Goal: Task Accomplishment & Management: Complete application form

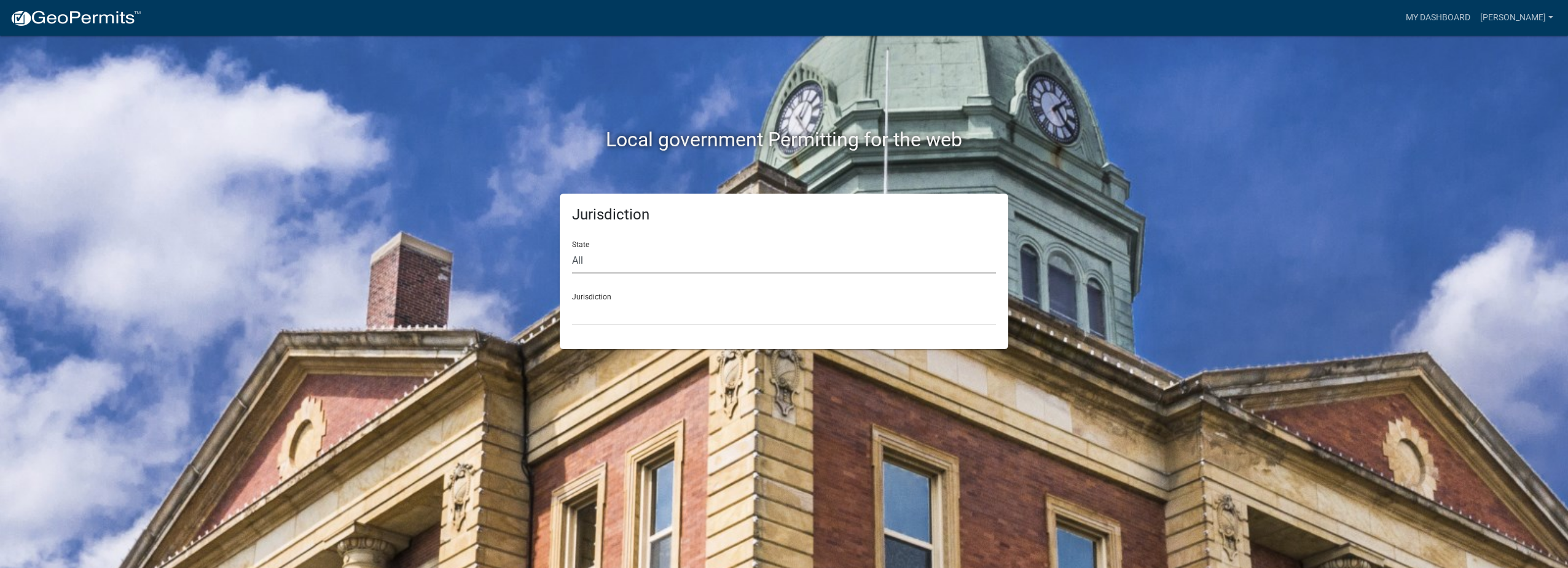
click at [619, 268] on select "All [US_STATE] [US_STATE] [US_STATE] [US_STATE] [US_STATE] [US_STATE] [US_STATE…" at bounding box center [784, 261] width 424 height 25
select select "[US_STATE]"
click at [572, 248] on select "All [US_STATE] [US_STATE] [US_STATE] [US_STATE] [US_STATE] [US_STATE] [US_STATE…" at bounding box center [784, 261] width 424 height 25
click at [611, 316] on select "City of [GEOGRAPHIC_DATA], [US_STATE] City of [GEOGRAPHIC_DATA], [US_STATE] Cit…" at bounding box center [784, 313] width 424 height 25
click at [641, 315] on select "City of [GEOGRAPHIC_DATA], [US_STATE] City of [GEOGRAPHIC_DATA], [US_STATE] Cit…" at bounding box center [784, 313] width 424 height 25
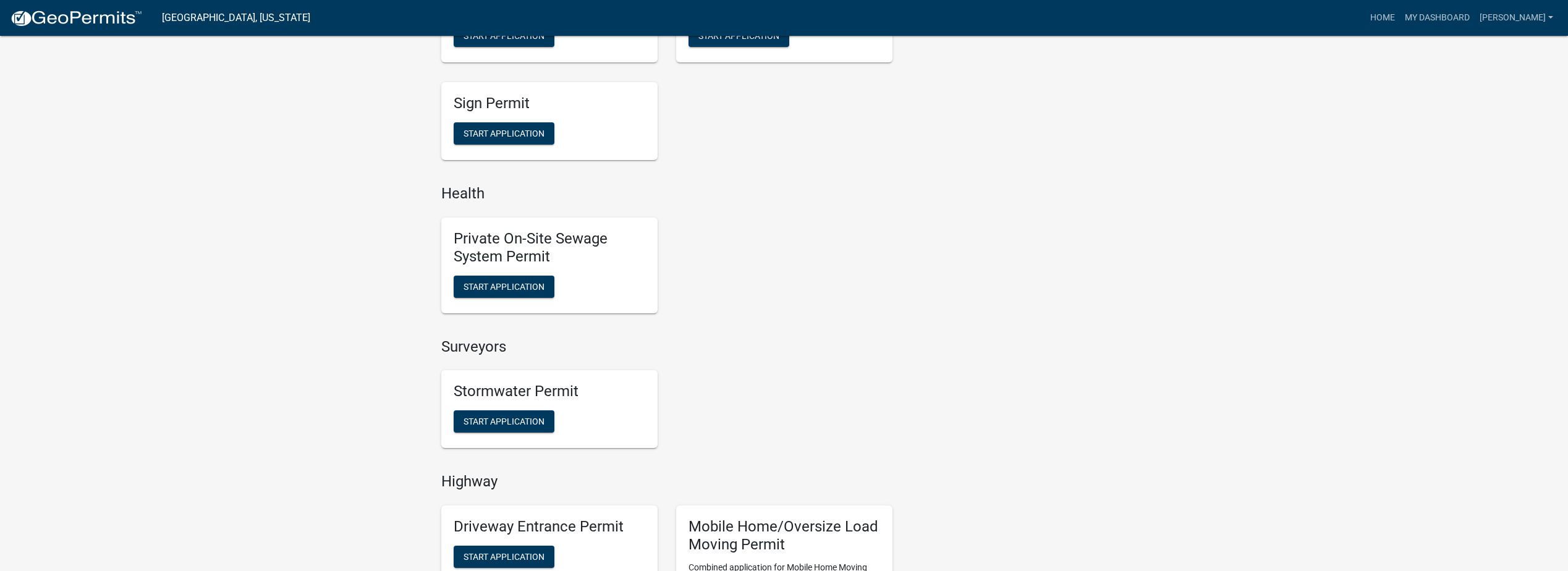
scroll to position [865, 0]
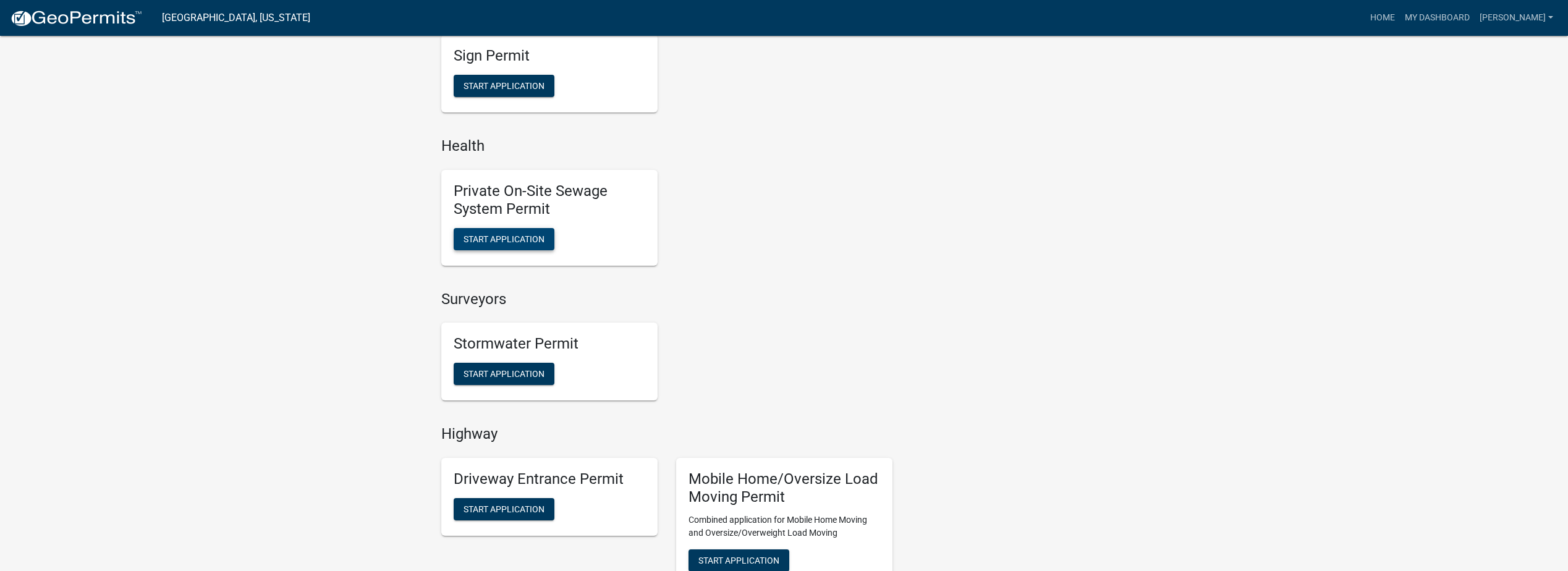
click at [495, 237] on span "Start Application" at bounding box center [504, 238] width 81 height 10
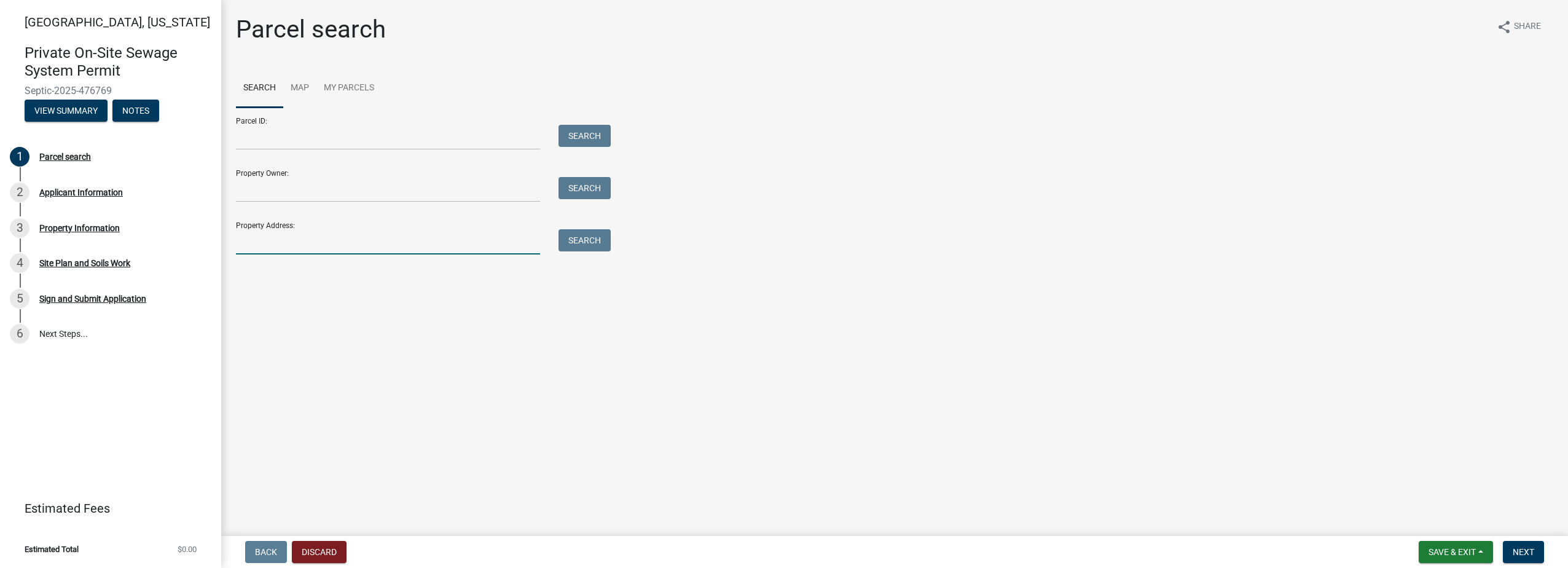
click at [314, 239] on input "Property Address:" at bounding box center [388, 242] width 304 height 25
type input "2910 mariposa"
click at [593, 239] on button "Search" at bounding box center [584, 240] width 52 height 22
click at [308, 242] on input "2910 mariposa" at bounding box center [388, 242] width 304 height 25
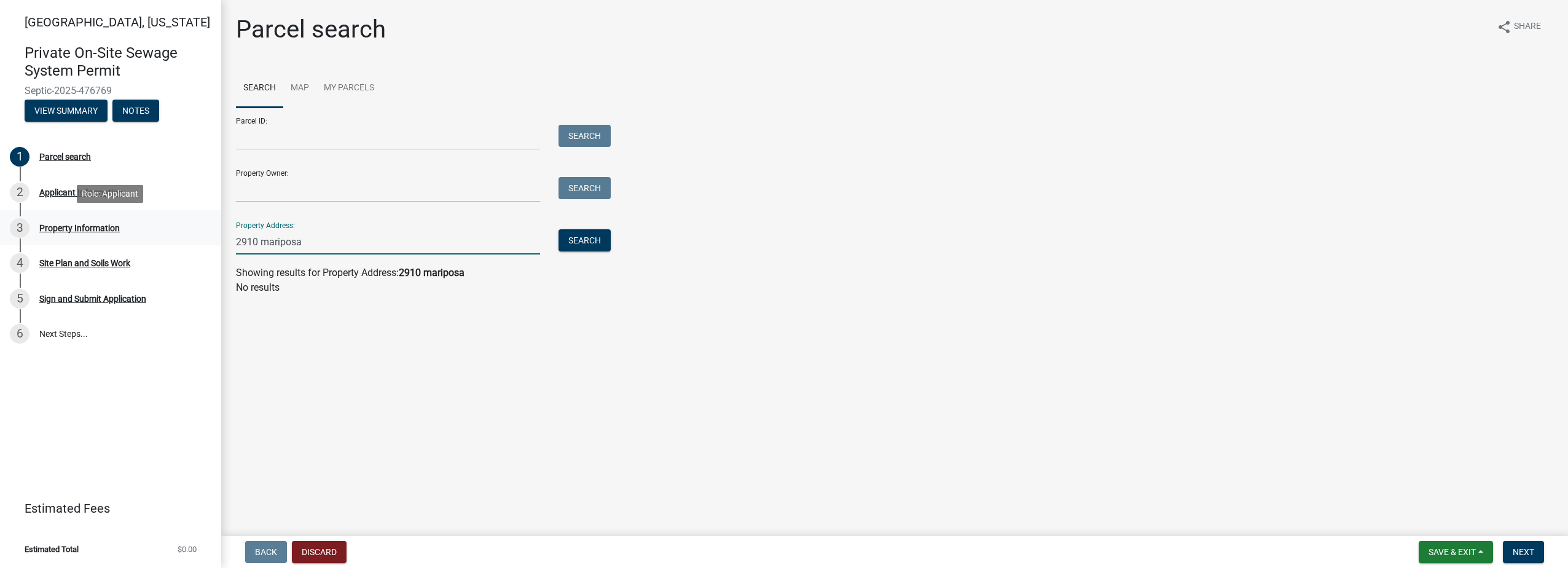
drag, startPoint x: 308, startPoint y: 242, endPoint x: 212, endPoint y: 234, distance: 96.3
click at [212, 234] on div "[GEOGRAPHIC_DATA], [US_STATE] Private On-Site Sewage System Permit Septic-2025-…" at bounding box center [784, 284] width 1568 height 568
click at [295, 86] on link "Map" at bounding box center [300, 88] width 33 height 39
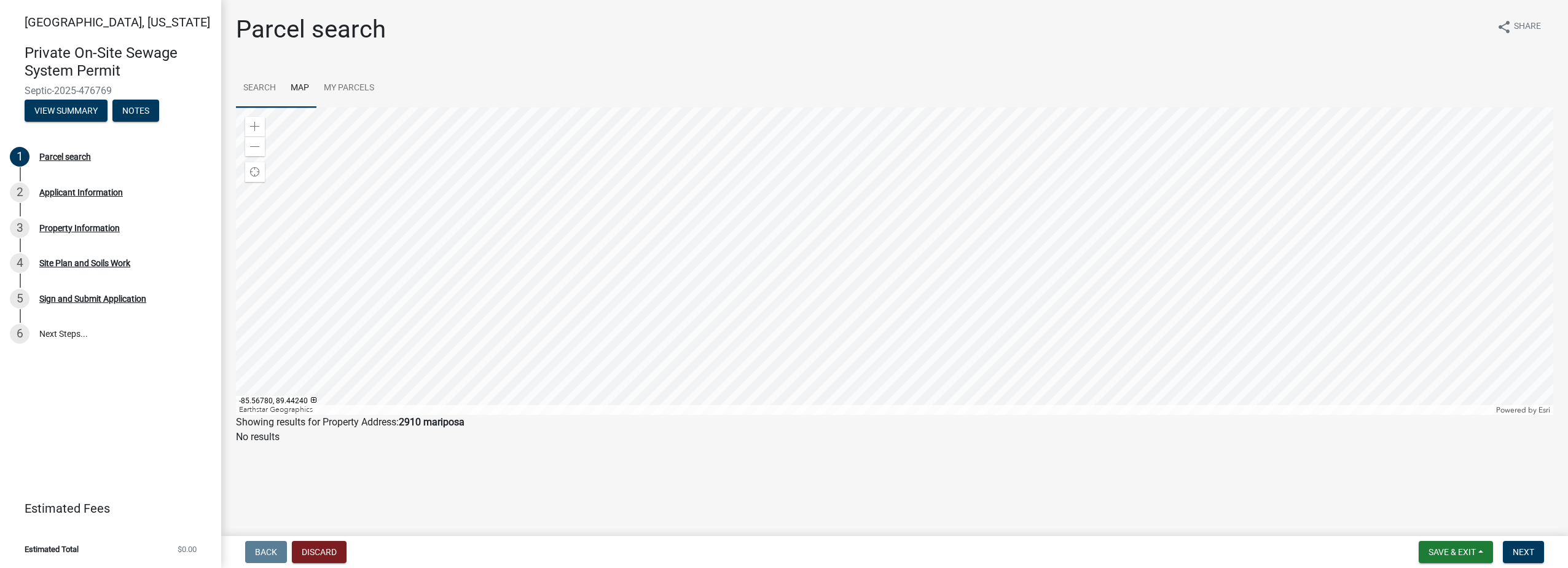
click at [254, 90] on link "Search" at bounding box center [260, 88] width 47 height 39
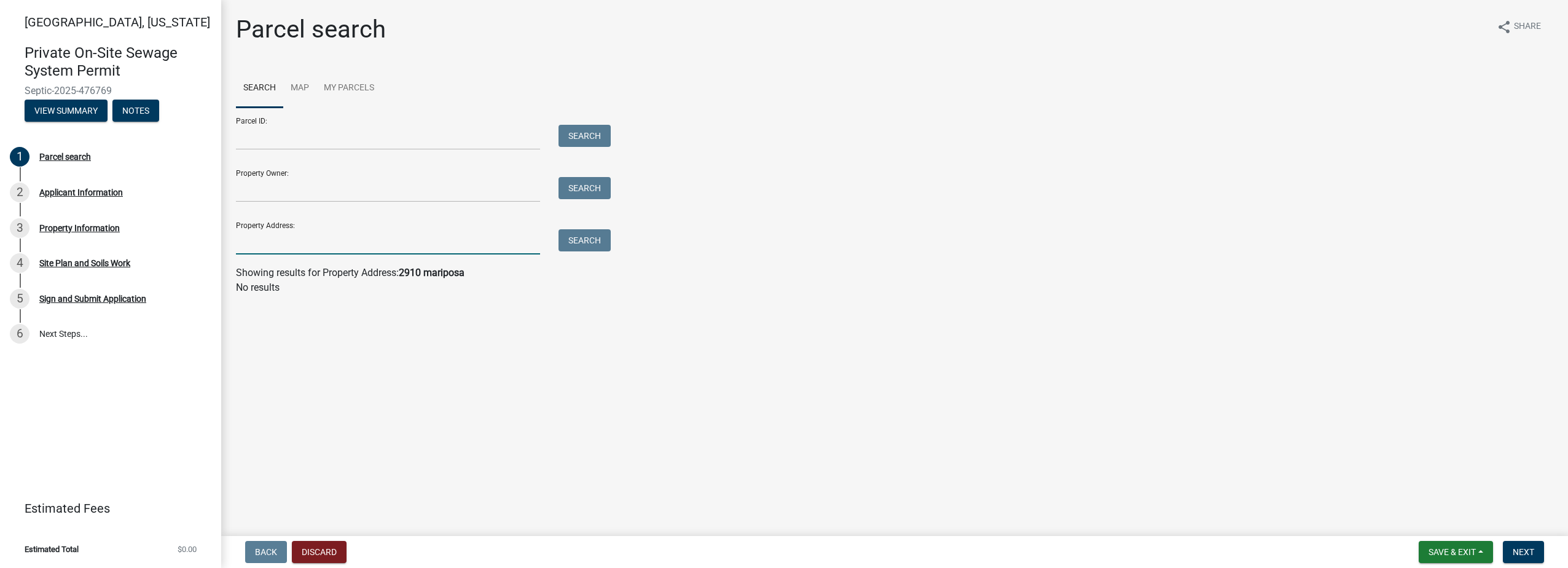
click at [349, 245] on input "Property Address:" at bounding box center [388, 242] width 304 height 25
type input "mariposa"
click at [588, 238] on button "Search" at bounding box center [584, 240] width 52 height 22
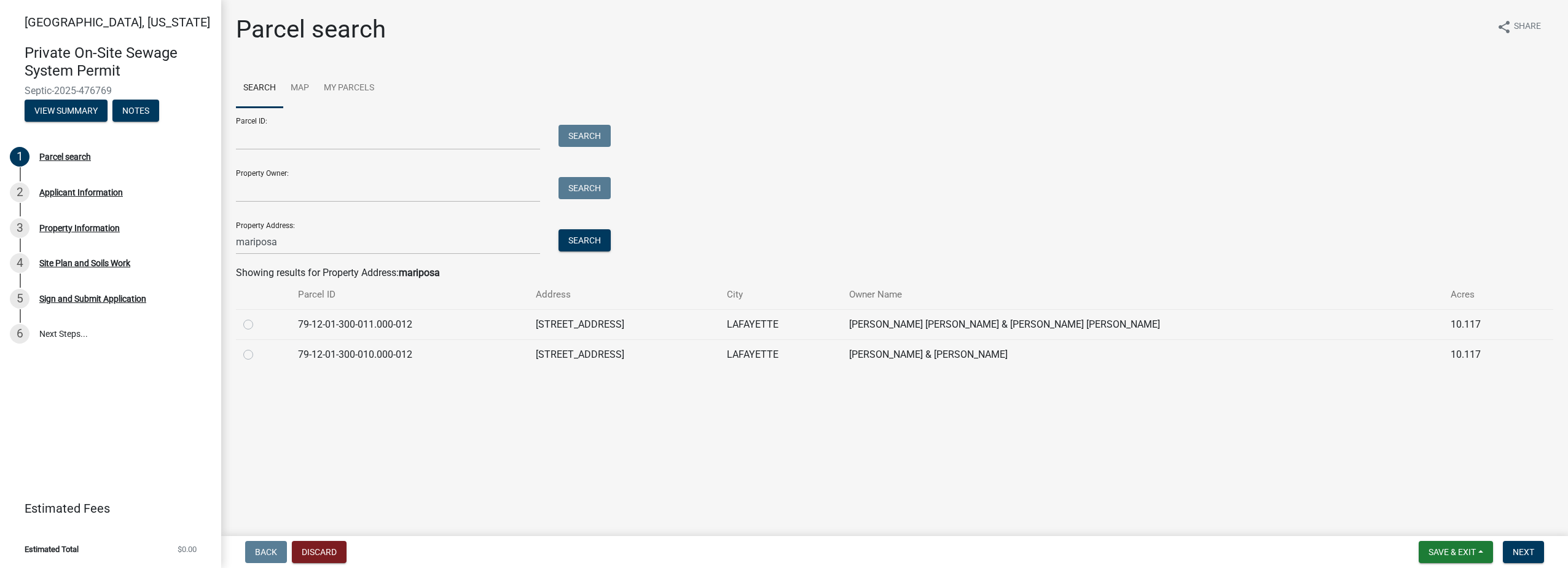
click at [258, 347] on label at bounding box center [258, 347] width 0 height 0
click at [258, 354] on input "radio" at bounding box center [262, 351] width 8 height 8
radio input "true"
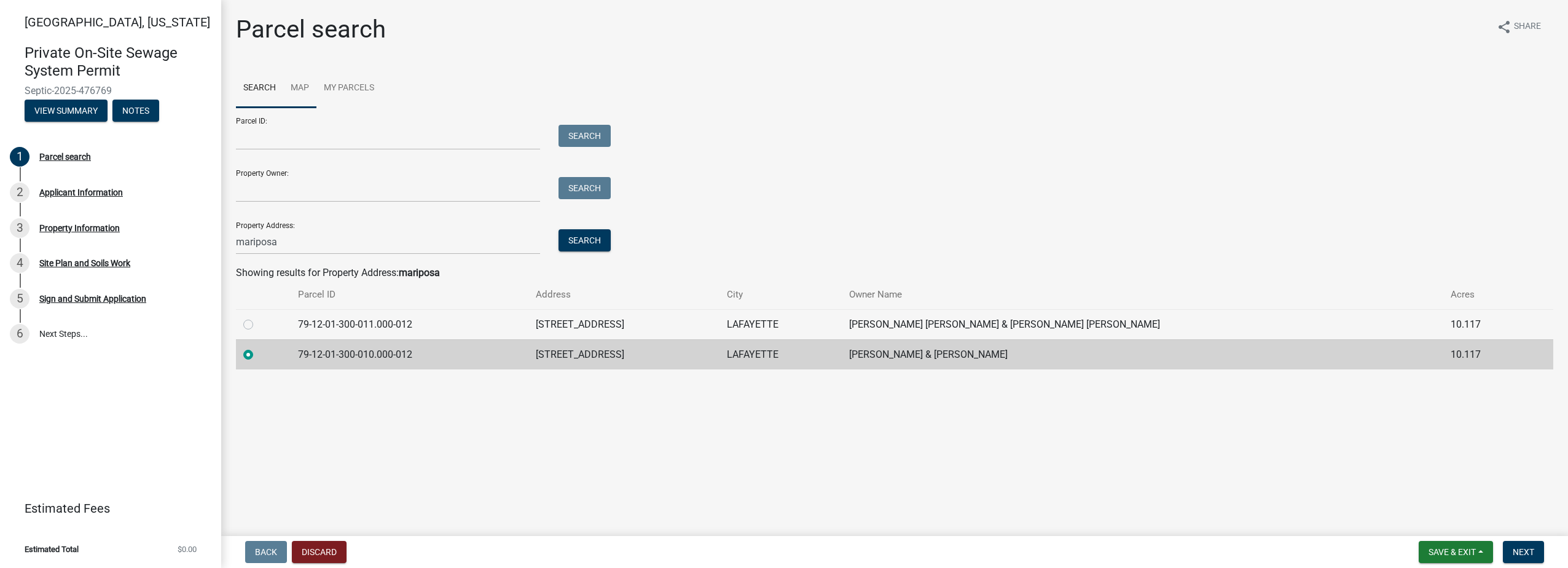
click at [301, 90] on link "Map" at bounding box center [300, 88] width 33 height 39
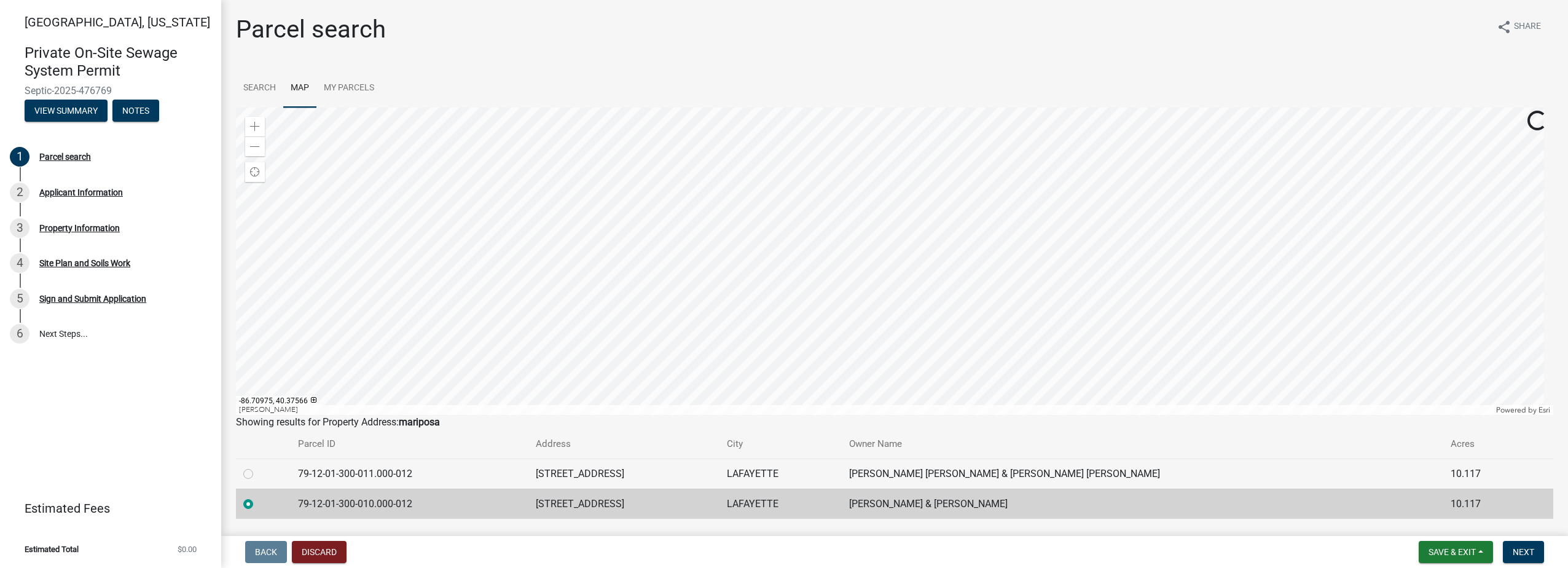
click at [1084, 271] on div at bounding box center [895, 261] width 1318 height 307
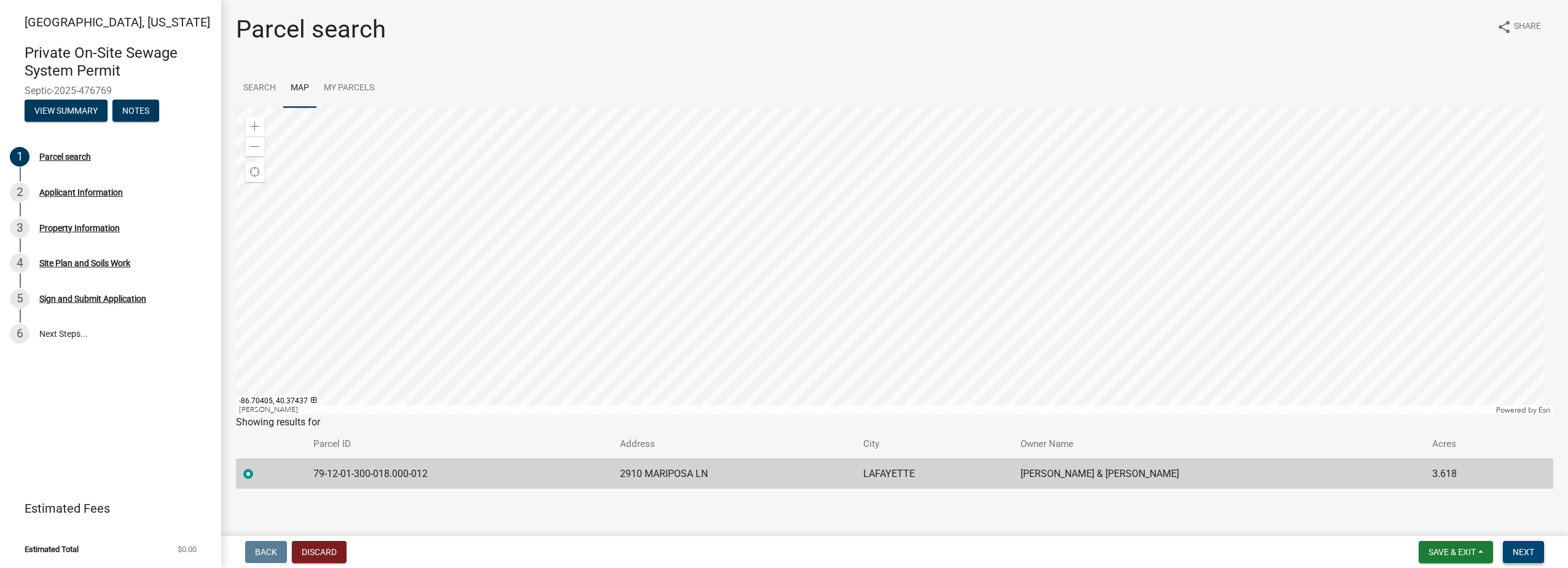
click at [1525, 555] on span "Next" at bounding box center [1523, 552] width 21 height 10
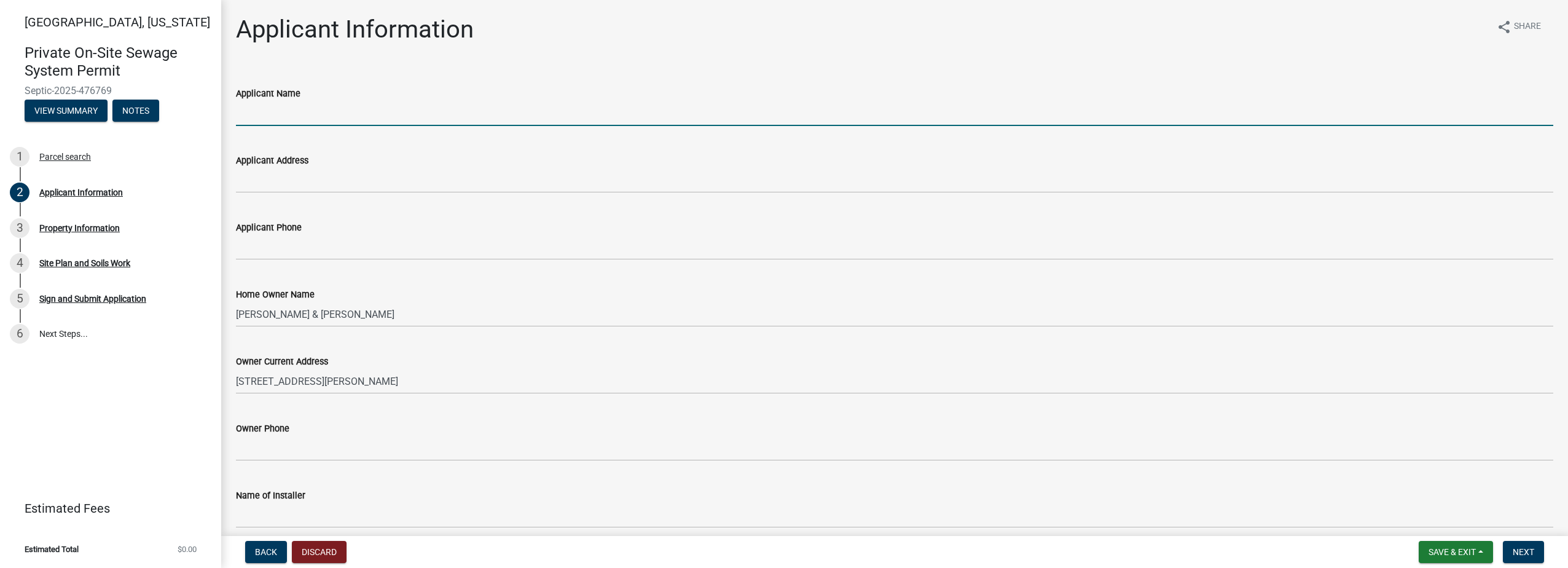
click at [314, 113] on input "Applicant Name" at bounding box center [895, 113] width 1318 height 25
type input "[PERSON_NAME] Construction Inc"
type input "[STREET_ADDRESS]"
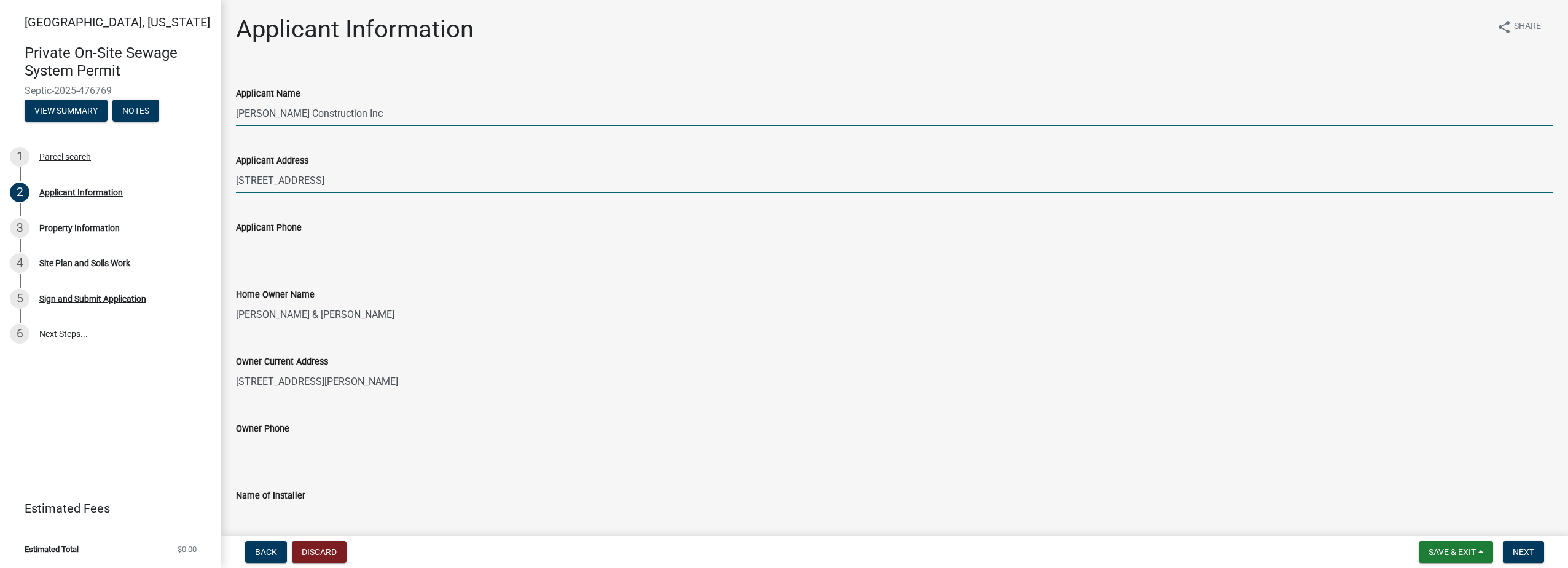
type input "7654126794"
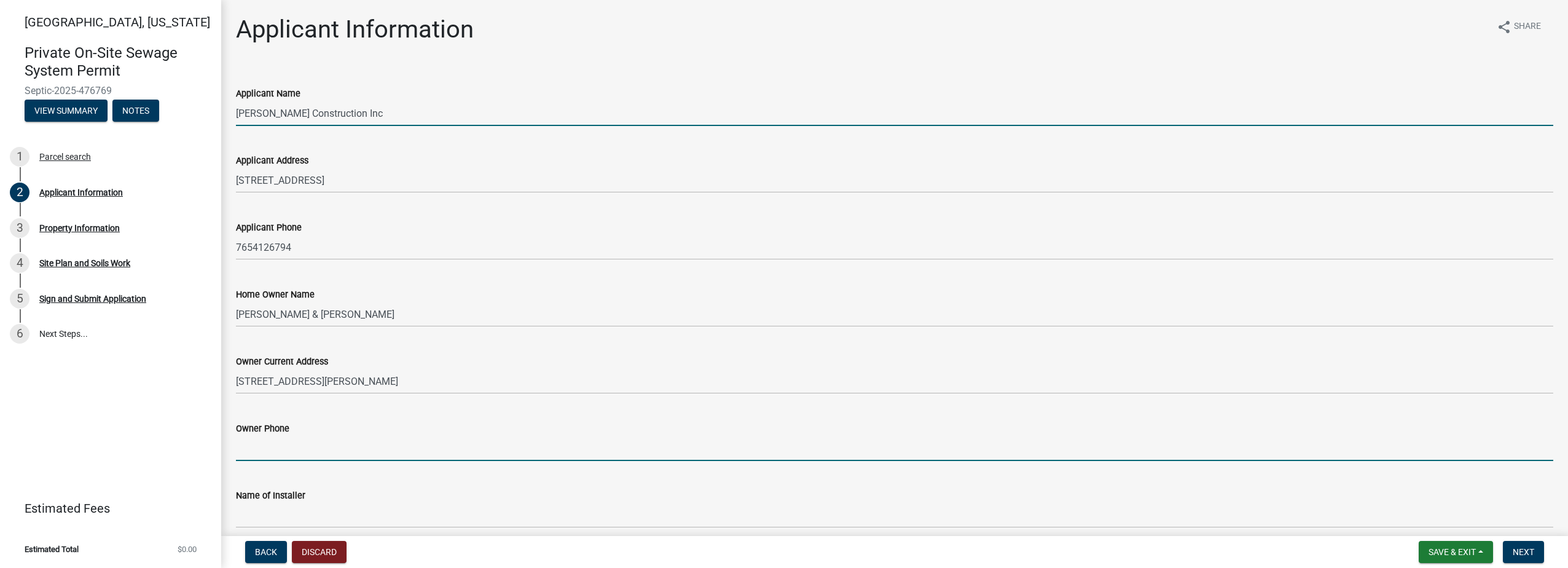
type input "7654126794"
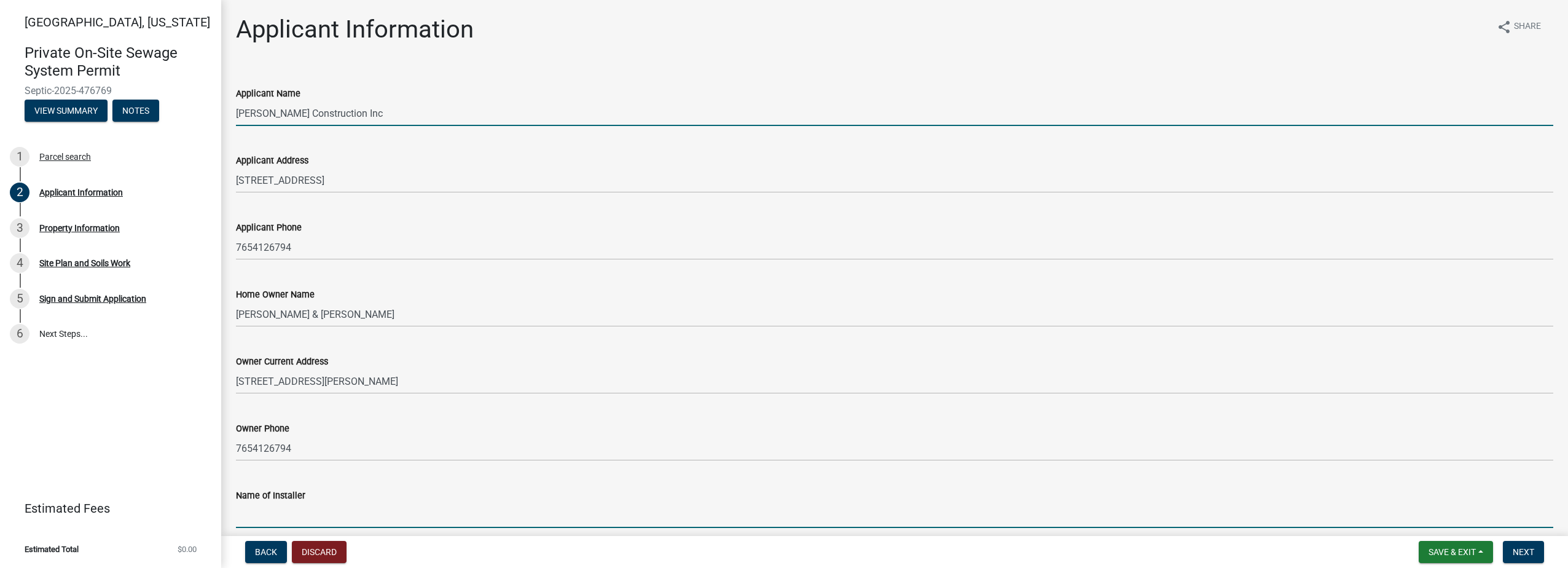
type input "[PERSON_NAME] Construction Inc"
type input "[STREET_ADDRESS]"
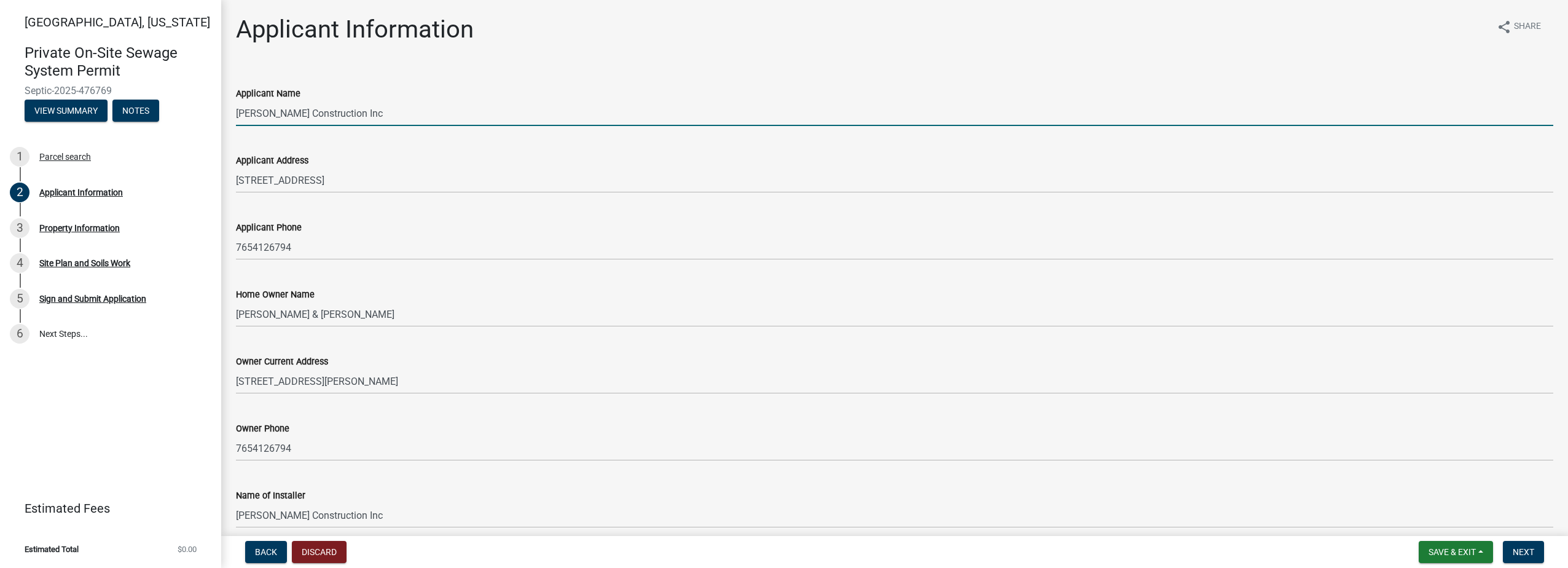
type input "7654126794"
type input "[EMAIL_ADDRESS][DOMAIN_NAME]"
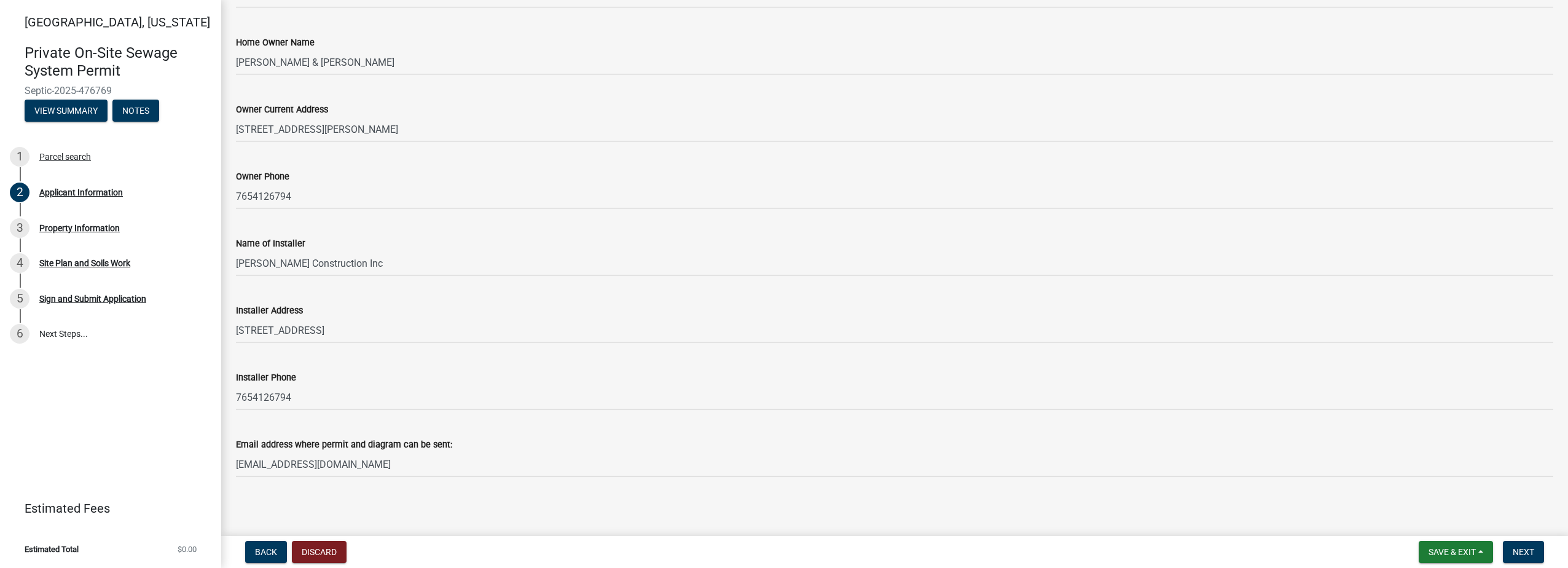
scroll to position [256, 0]
click at [1526, 554] on span "Next" at bounding box center [1523, 552] width 21 height 10
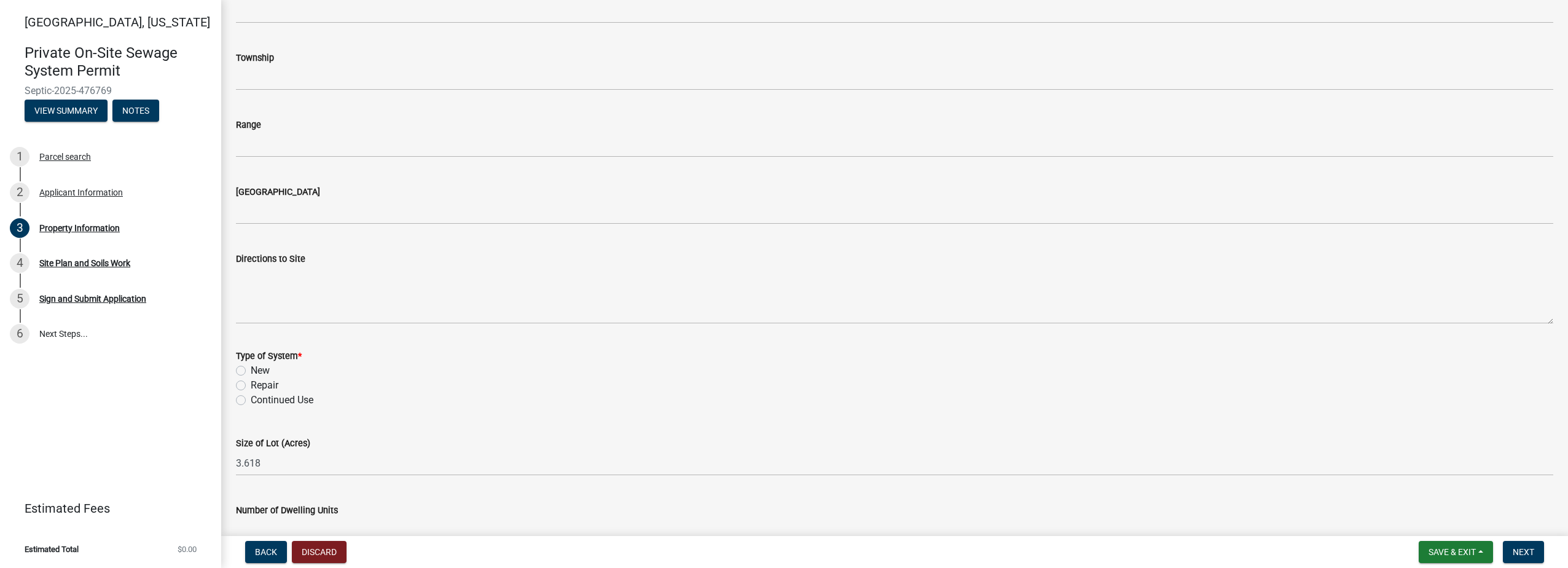
scroll to position [430, 0]
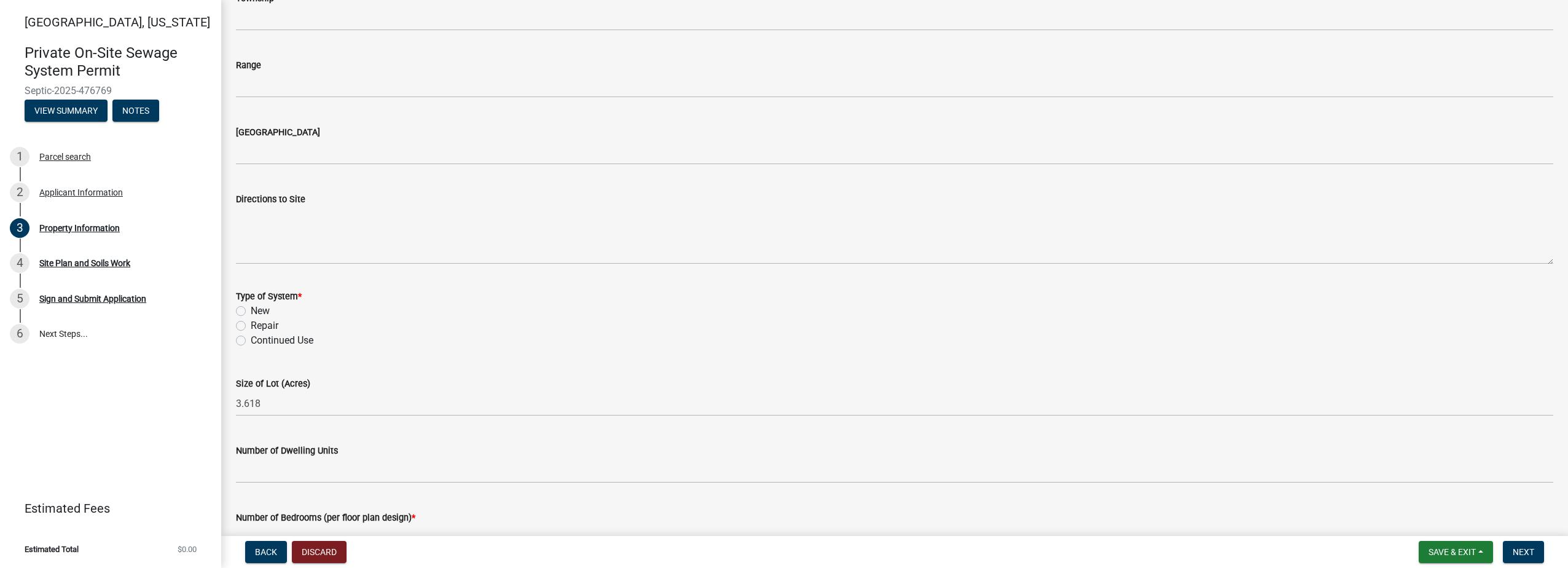
click at [250, 309] on label "New" at bounding box center [260, 311] width 19 height 15
click at [250, 309] on input "New" at bounding box center [254, 307] width 8 height 8
radio input "true"
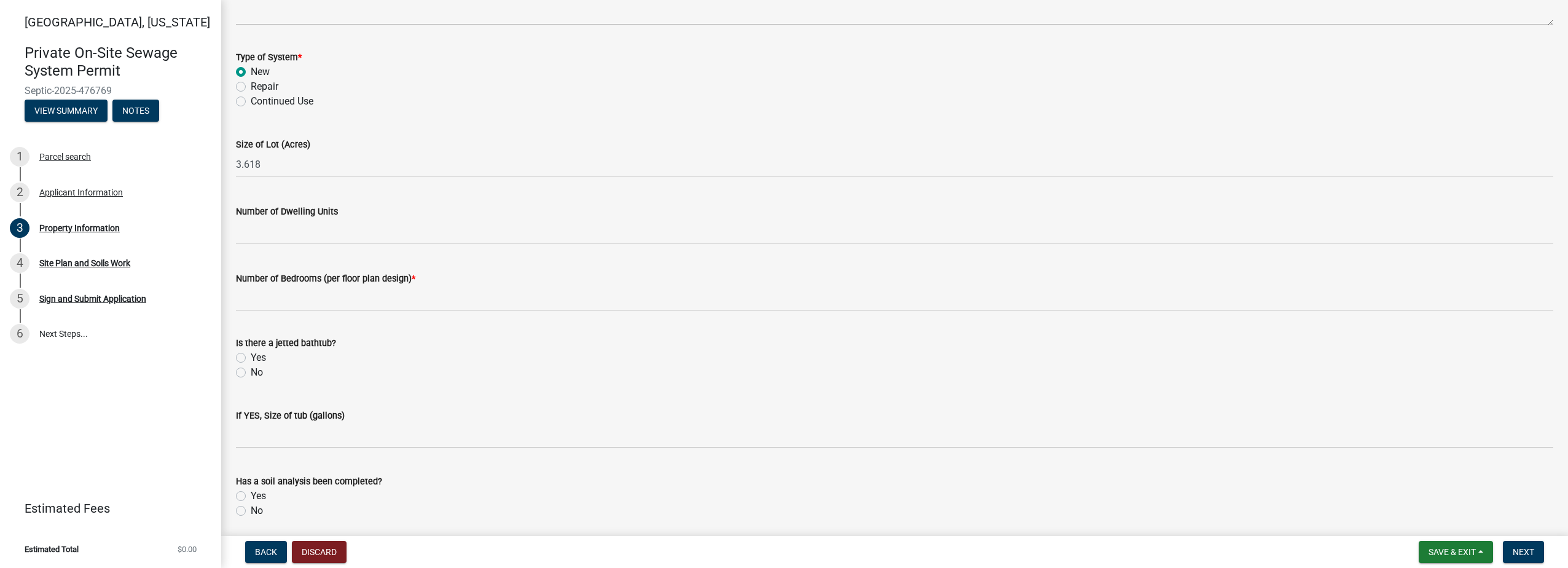
scroll to position [676, 0]
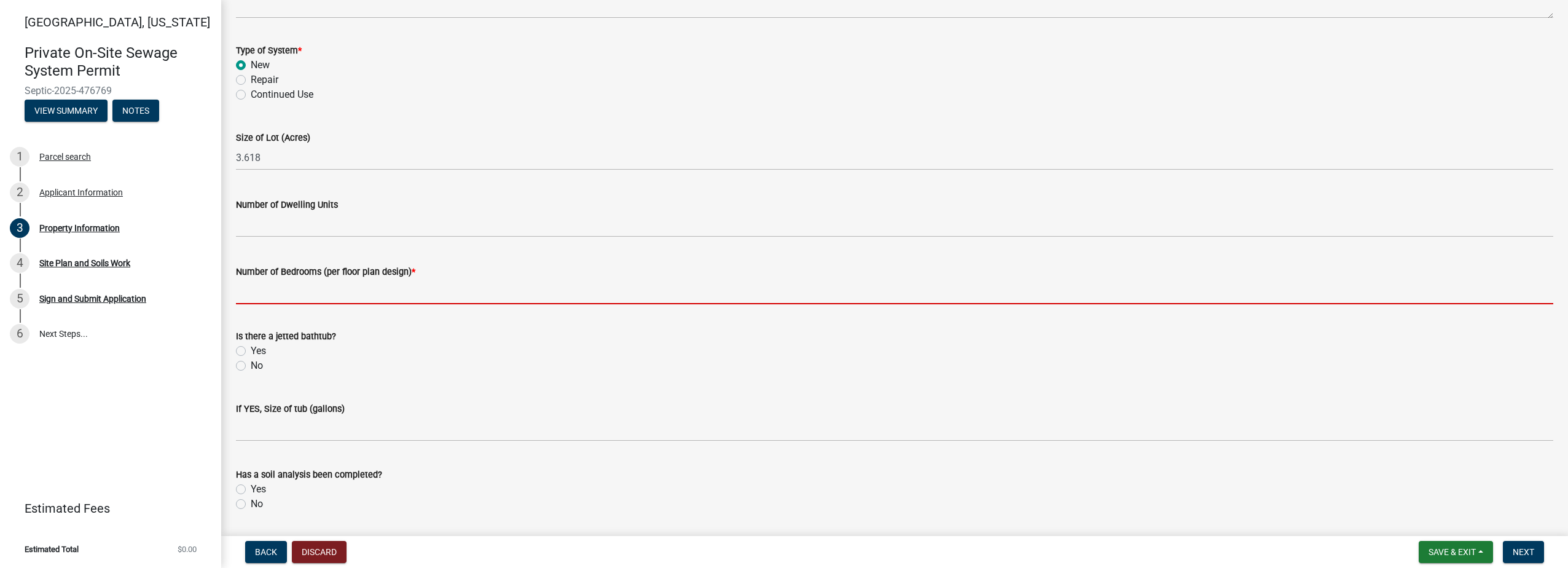
click at [297, 291] on input "Number of Bedrooms (per floor plan design) *" at bounding box center [895, 292] width 1318 height 25
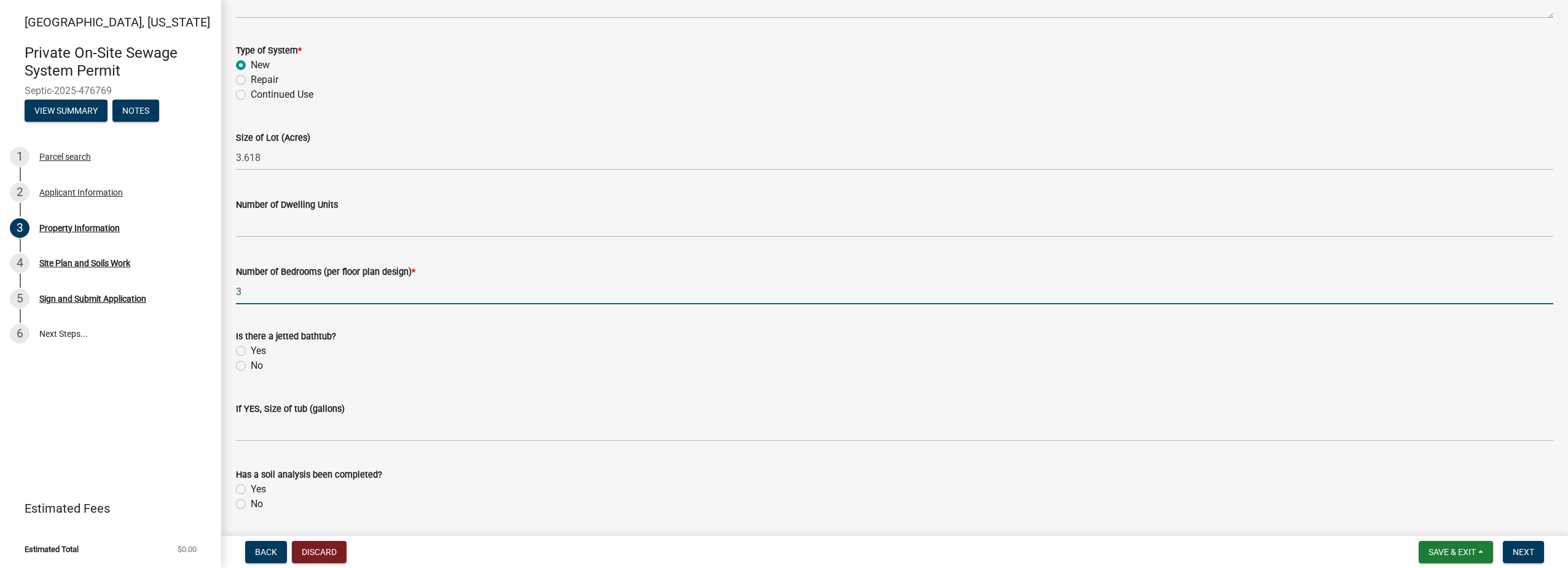
type input "3"
click at [250, 367] on label "No" at bounding box center [257, 365] width 13 height 15
click at [250, 366] on input "No" at bounding box center [254, 362] width 8 height 8
radio input "true"
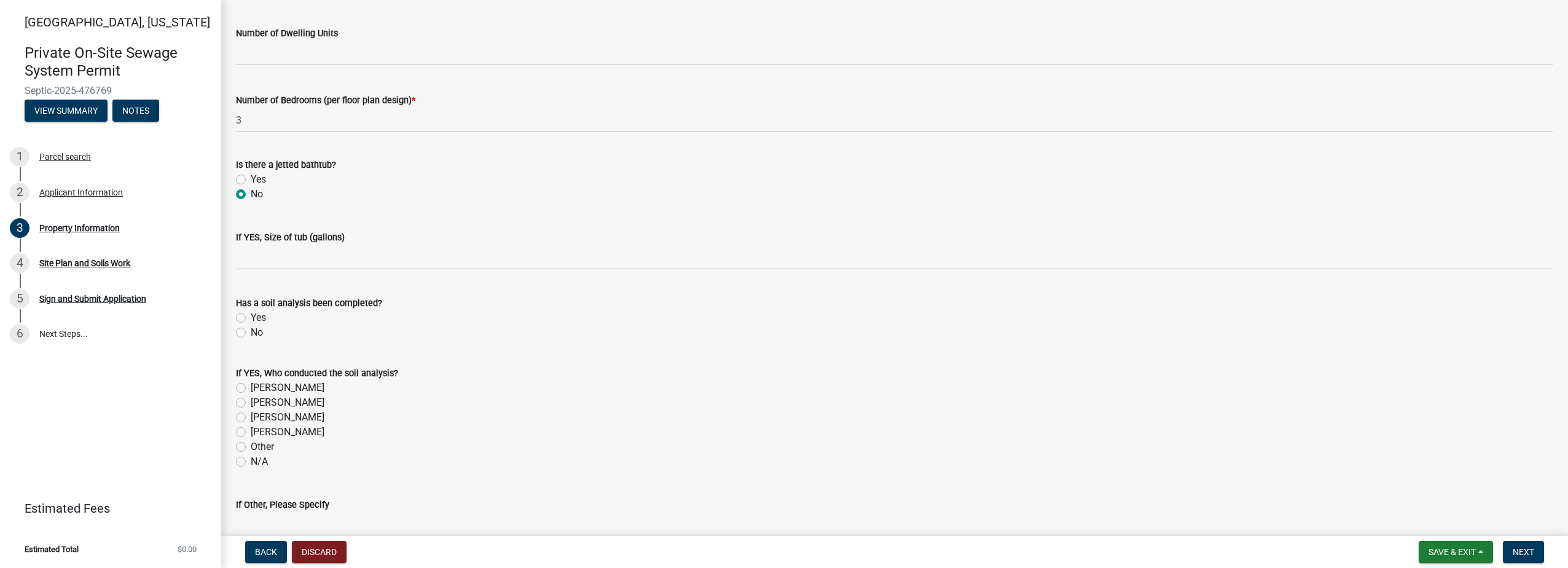
scroll to position [861, 0]
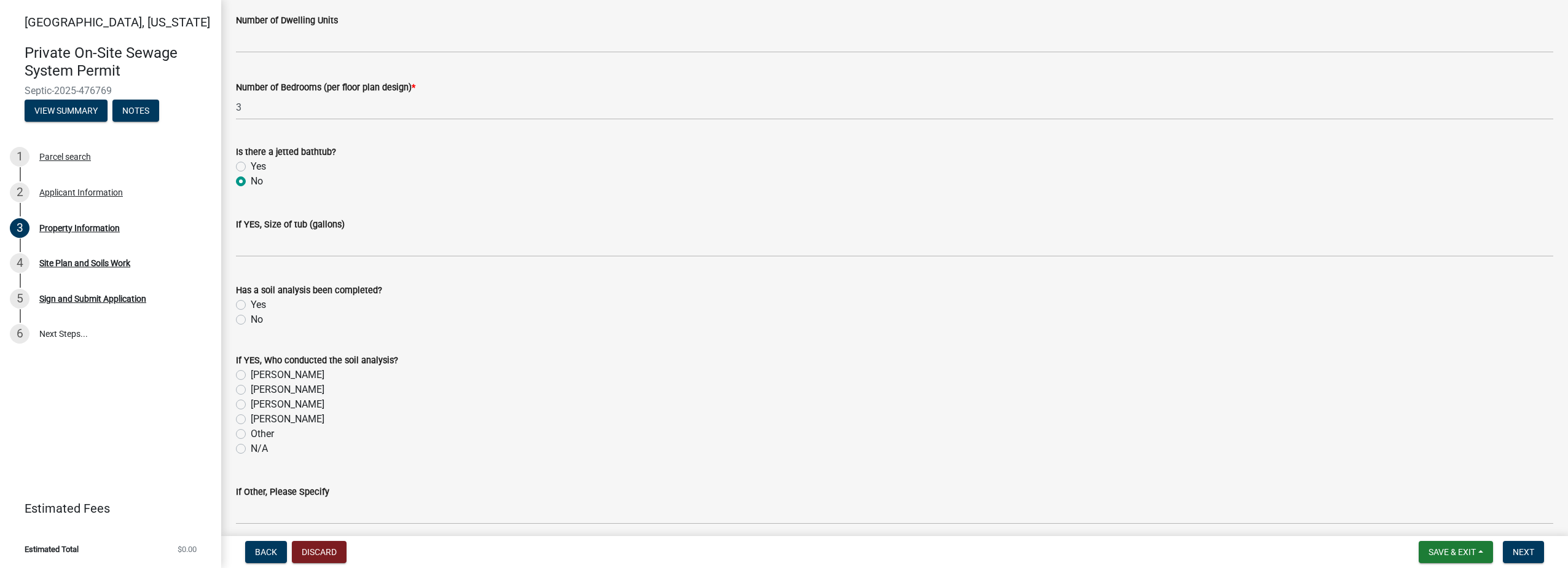
click at [250, 303] on label "Yes" at bounding box center [258, 304] width 16 height 15
click at [250, 303] on input "Yes" at bounding box center [254, 301] width 8 height 8
radio input "true"
click at [250, 374] on label "[PERSON_NAME]" at bounding box center [287, 375] width 74 height 15
click at [250, 374] on input "[PERSON_NAME]" at bounding box center [254, 372] width 8 height 8
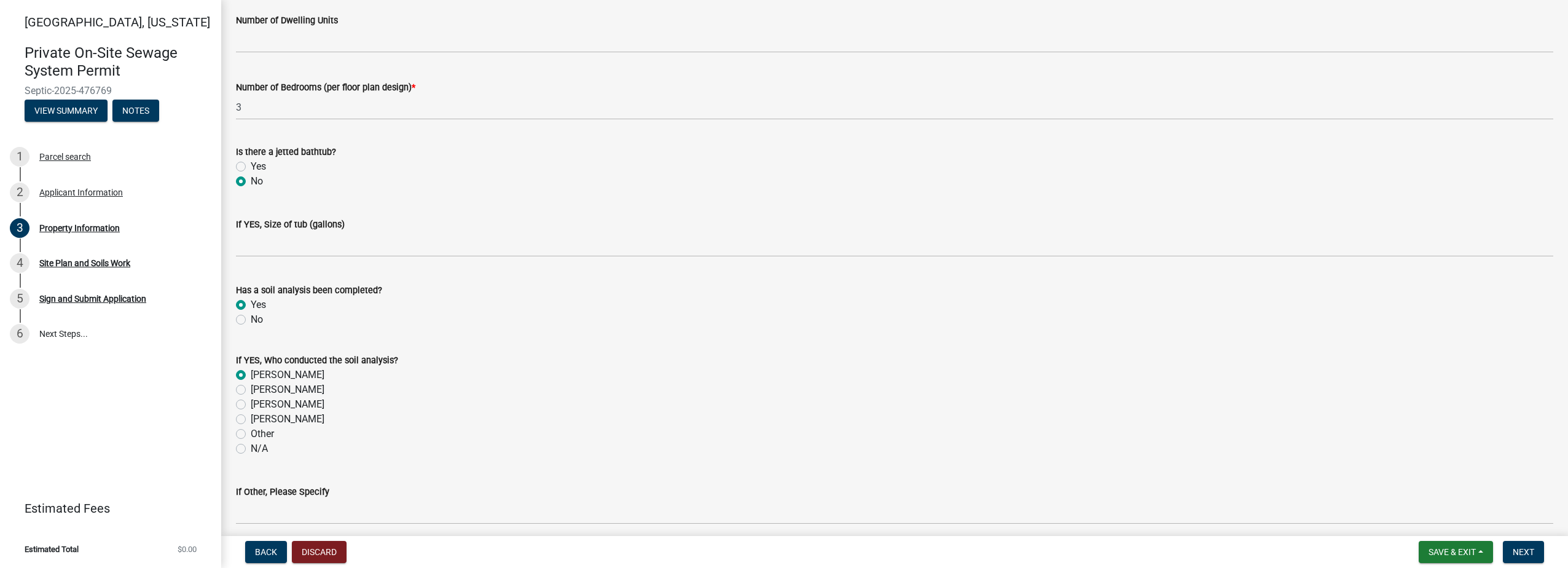
radio input "true"
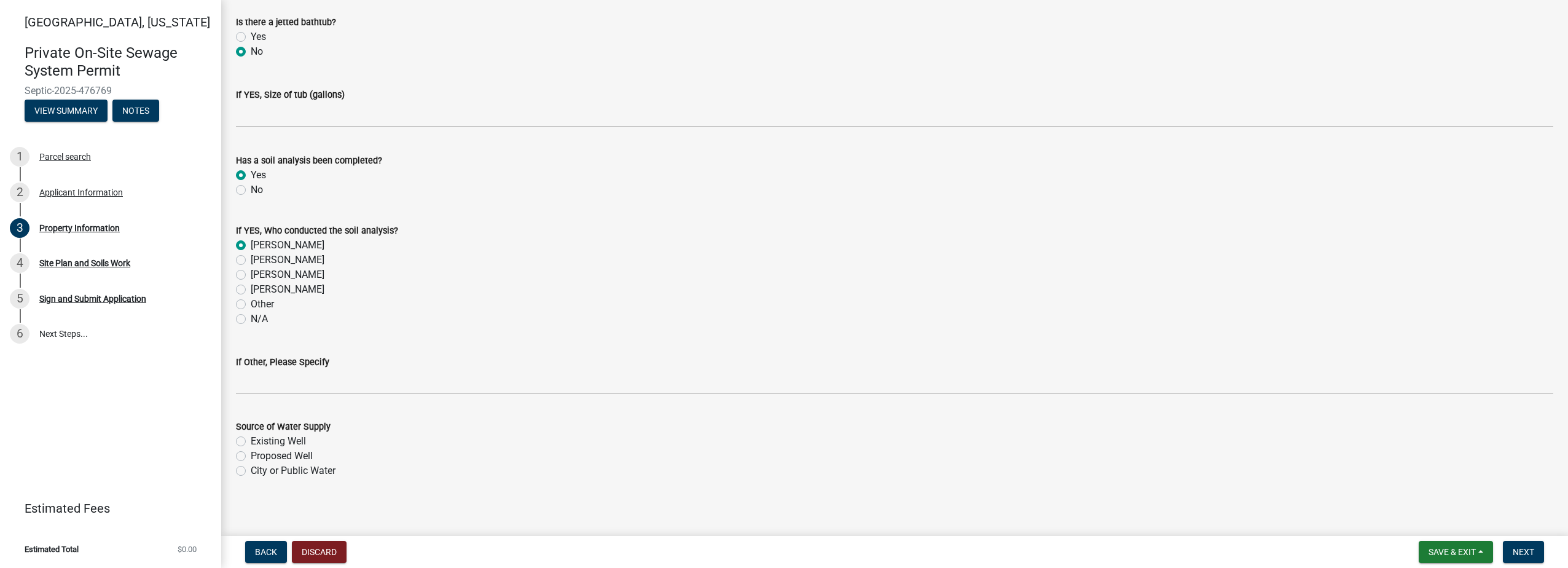
scroll to position [996, 0]
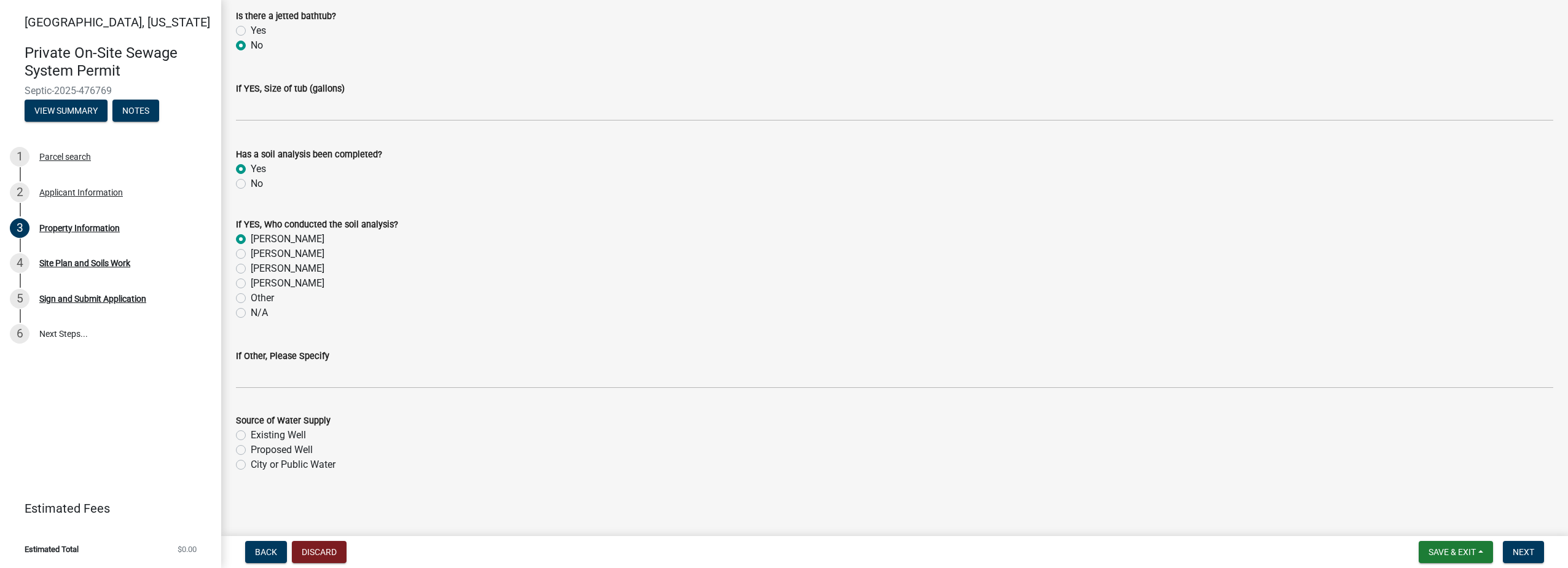
click at [250, 449] on label "Proposed Well" at bounding box center [281, 450] width 62 height 15
click at [250, 449] on input "Proposed Well" at bounding box center [254, 447] width 8 height 8
radio input "true"
click at [1527, 556] on span "Next" at bounding box center [1523, 552] width 21 height 10
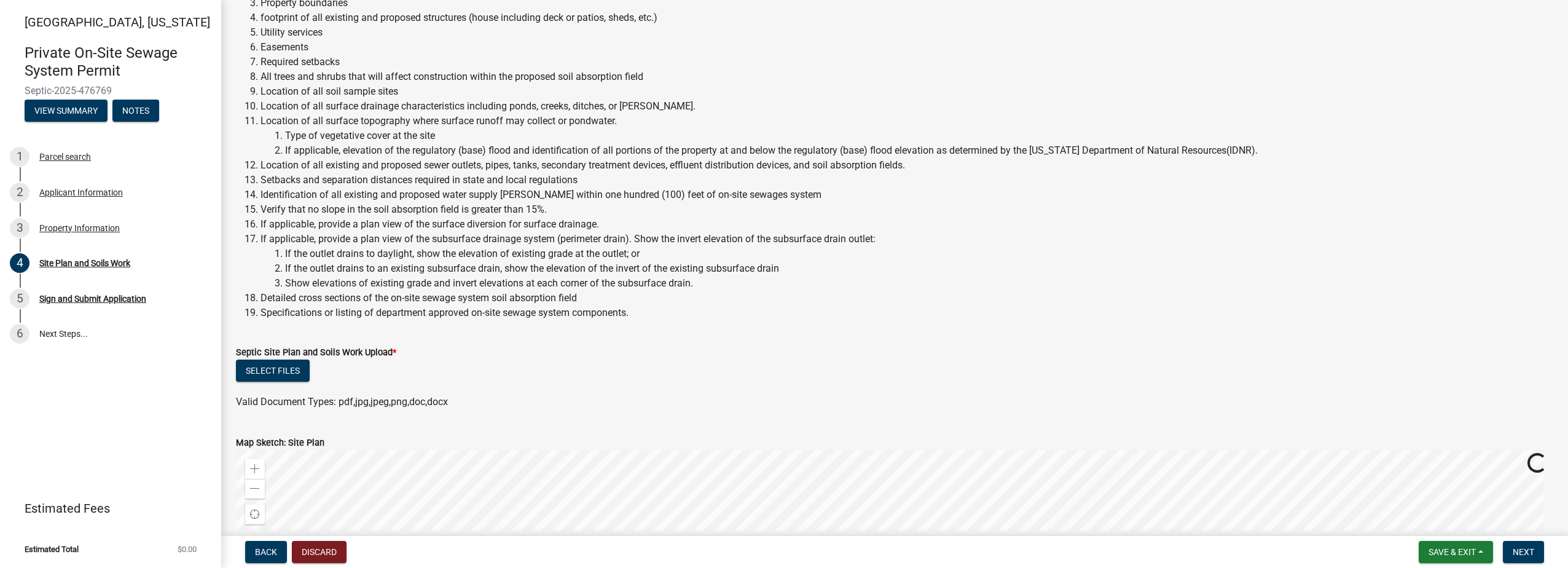
scroll to position [368, 0]
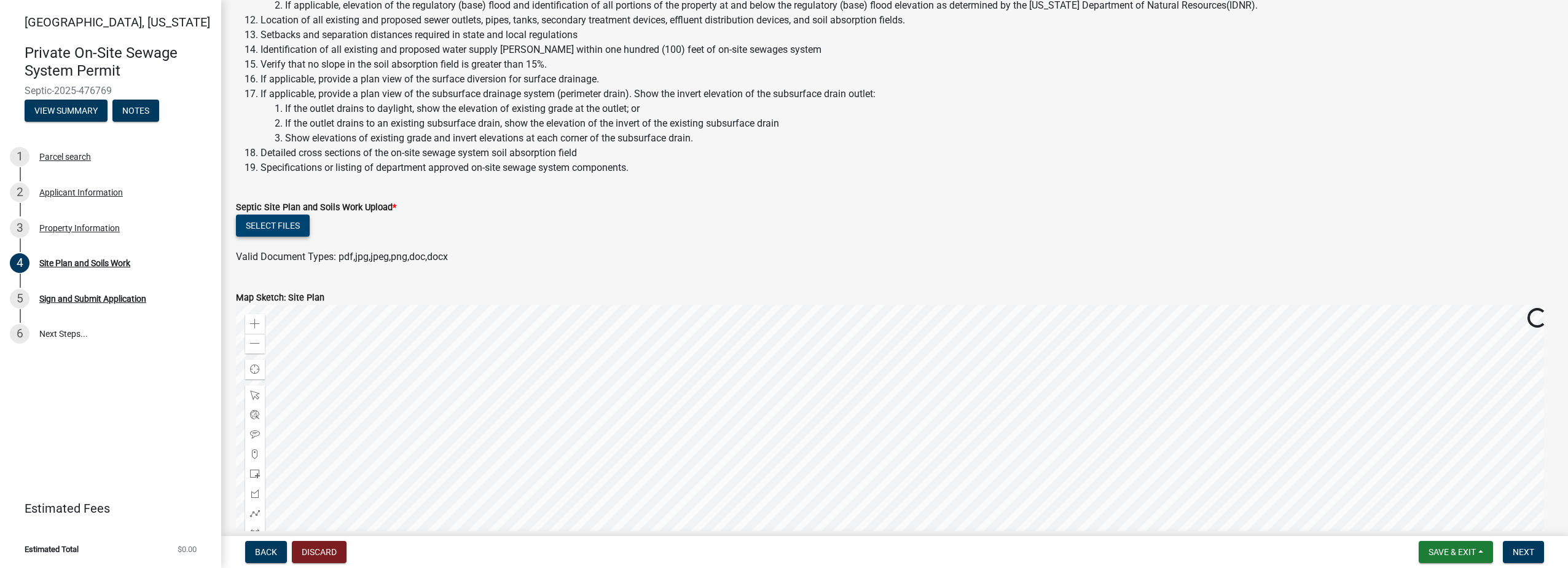
click at [274, 223] on button "Select files" at bounding box center [273, 225] width 74 height 22
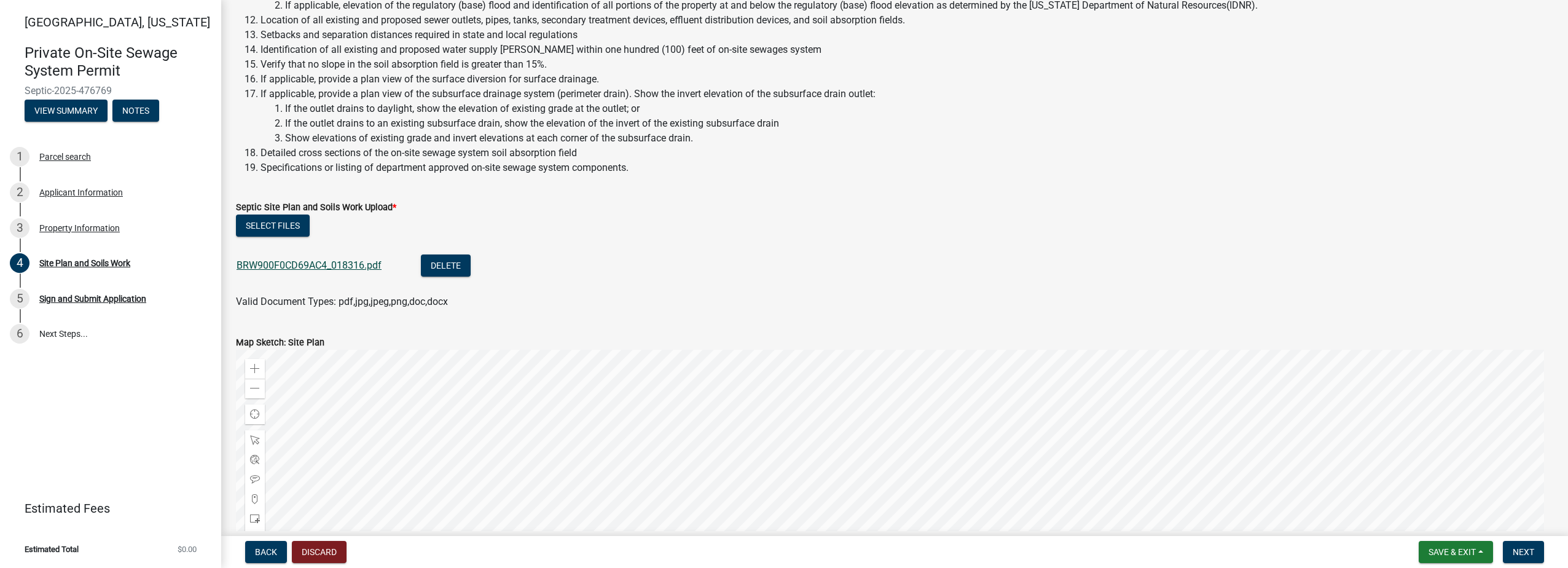
click at [288, 268] on link "BRW900F0CD69AC4_018316.pdf" at bounding box center [308, 264] width 145 height 12
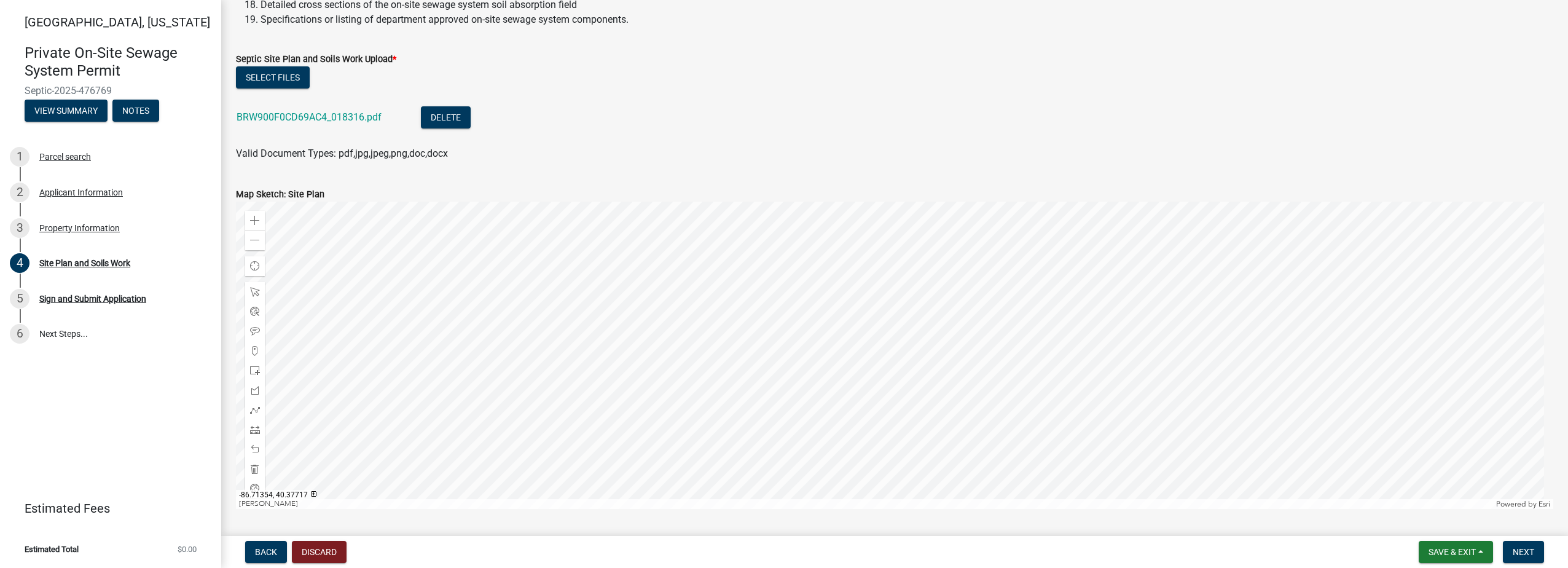
scroll to position [554, 0]
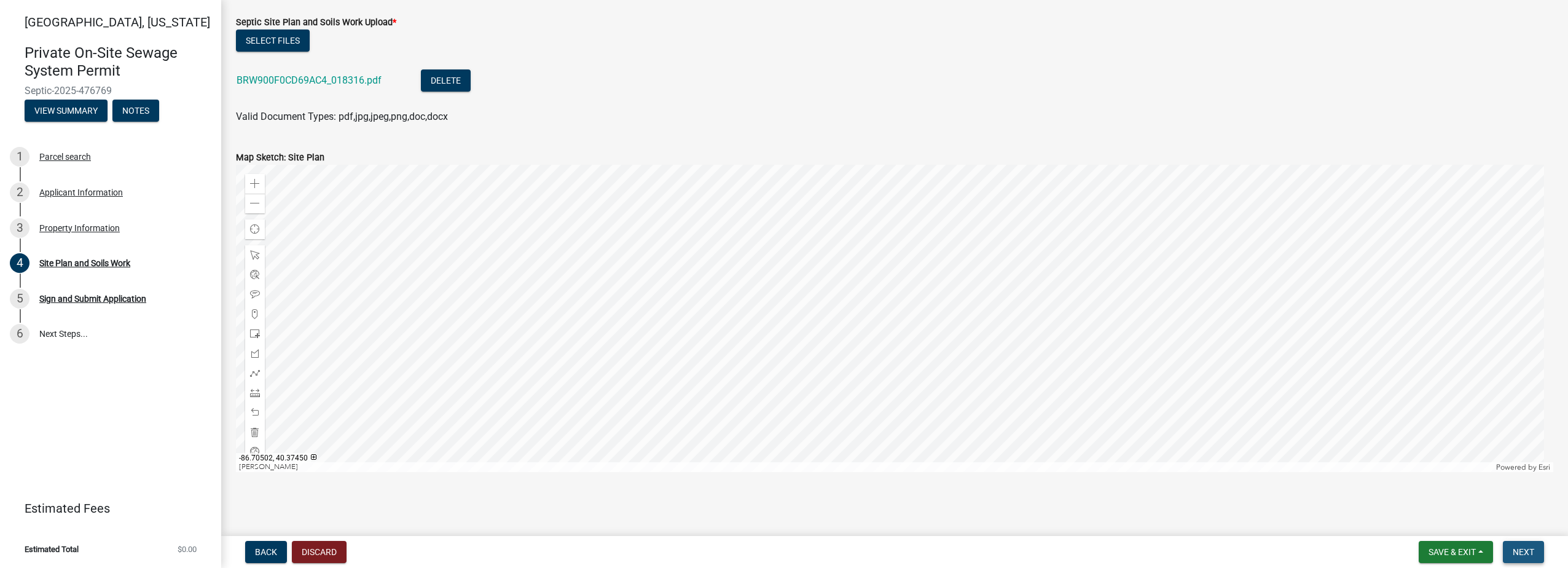
click at [1529, 551] on span "Next" at bounding box center [1523, 552] width 21 height 10
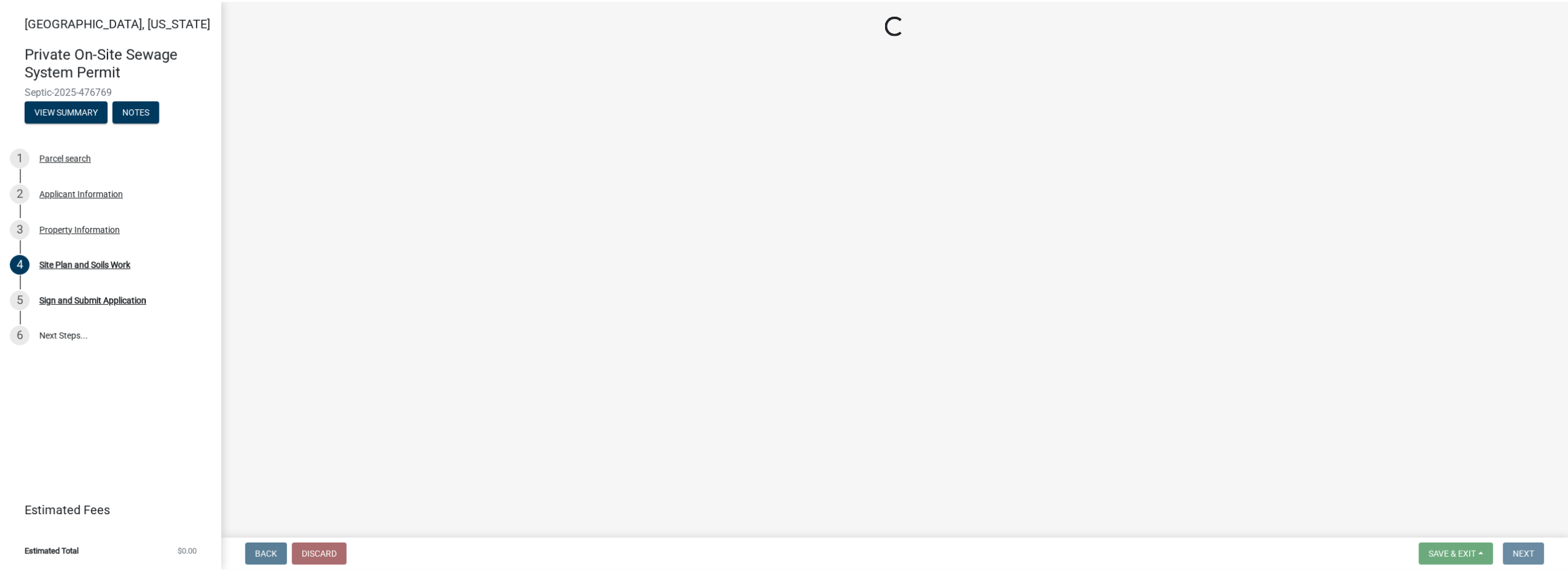
scroll to position [0, 0]
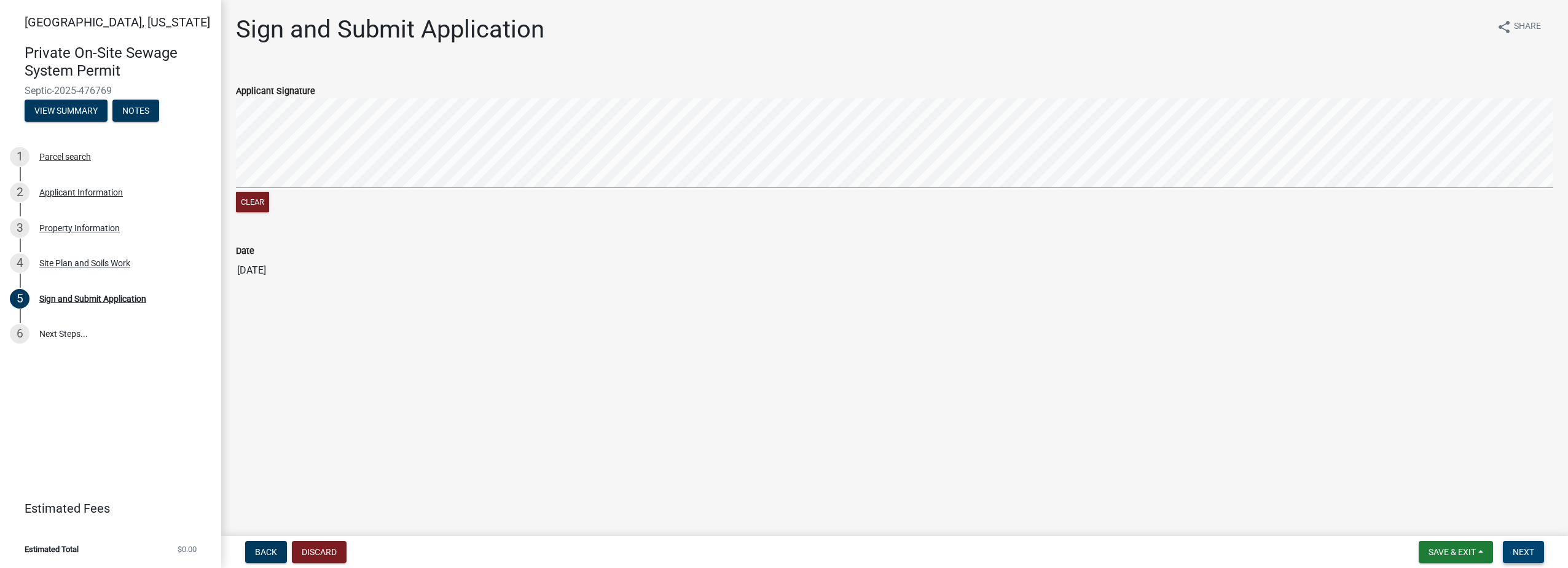
click at [1532, 550] on span "Next" at bounding box center [1523, 552] width 21 height 10
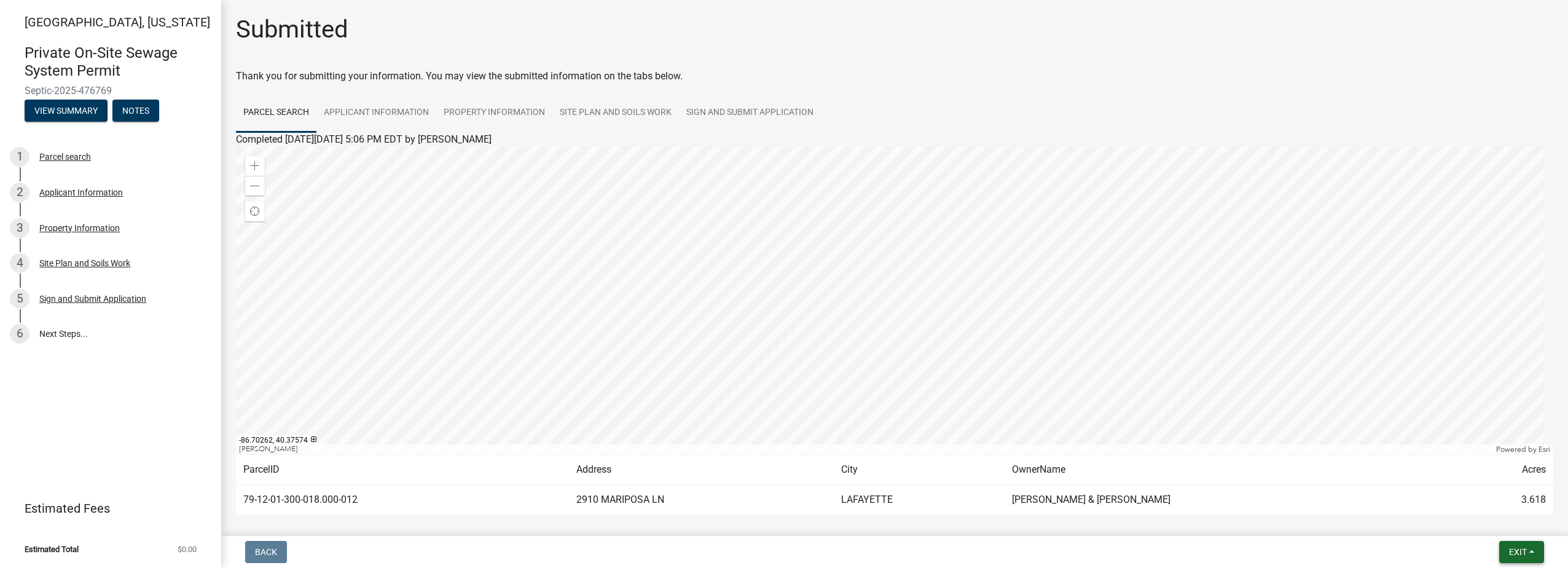
click at [1540, 557] on button "Exit" at bounding box center [1521, 552] width 45 height 22
click at [1480, 516] on button "Save & Exit" at bounding box center [1495, 520] width 99 height 30
